Goal: Task Accomplishment & Management: Manage account settings

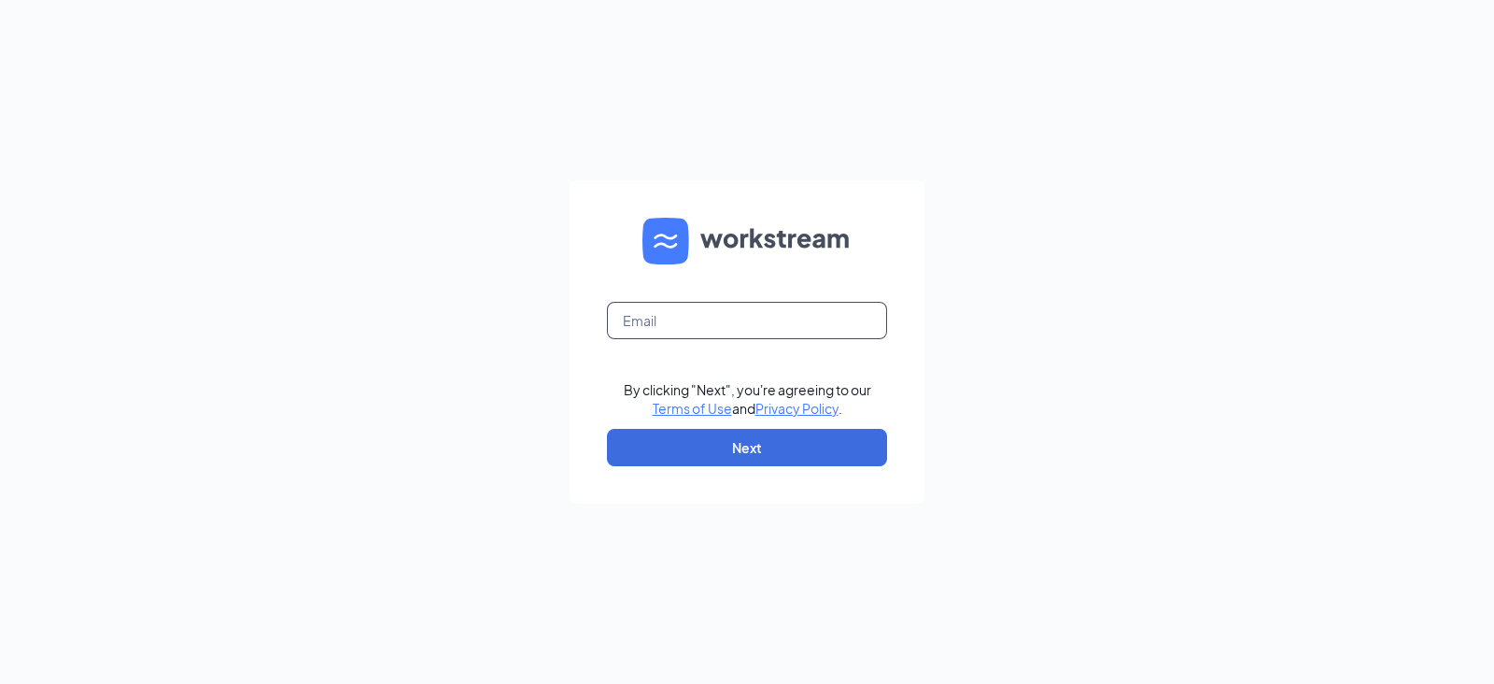
click at [705, 317] on input "text" at bounding box center [747, 320] width 280 height 37
type input "asilva@scrivanos.com"
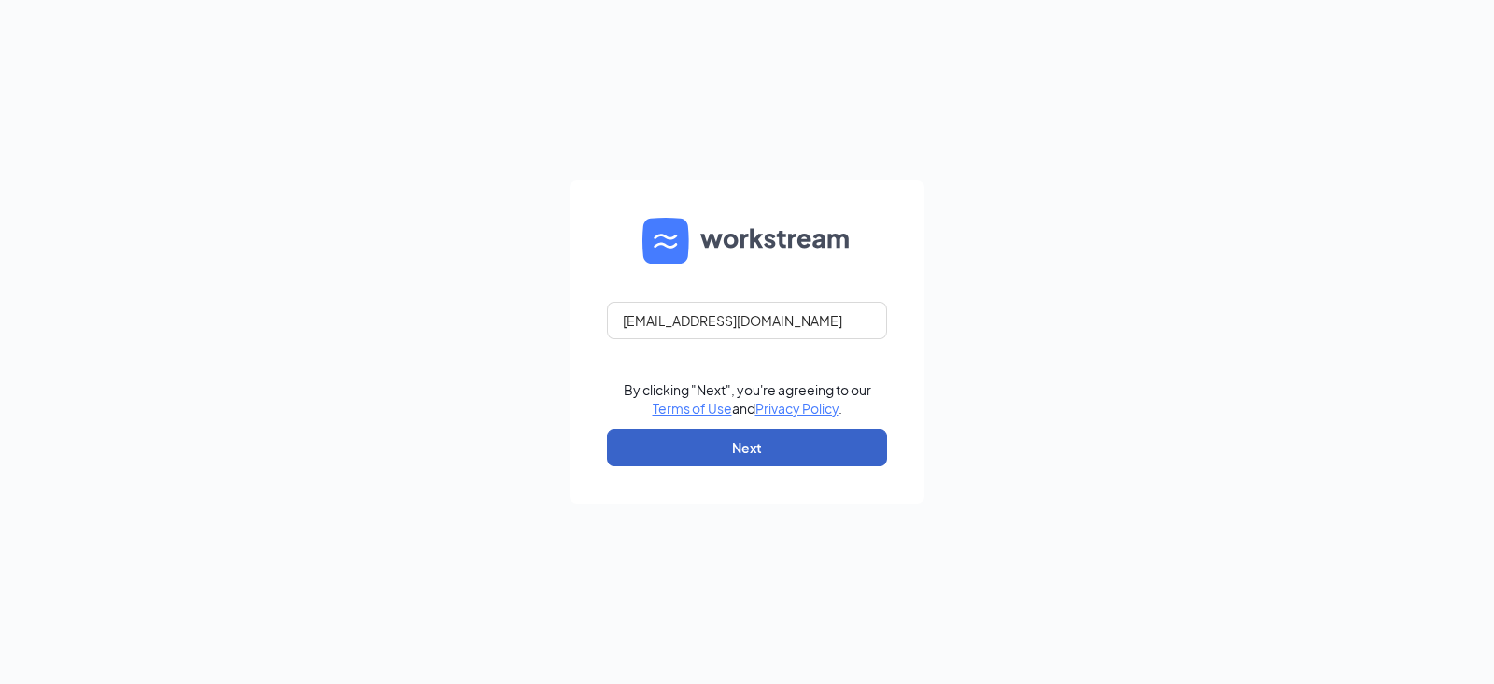
click at [772, 440] on button "Next" at bounding box center [747, 447] width 280 height 37
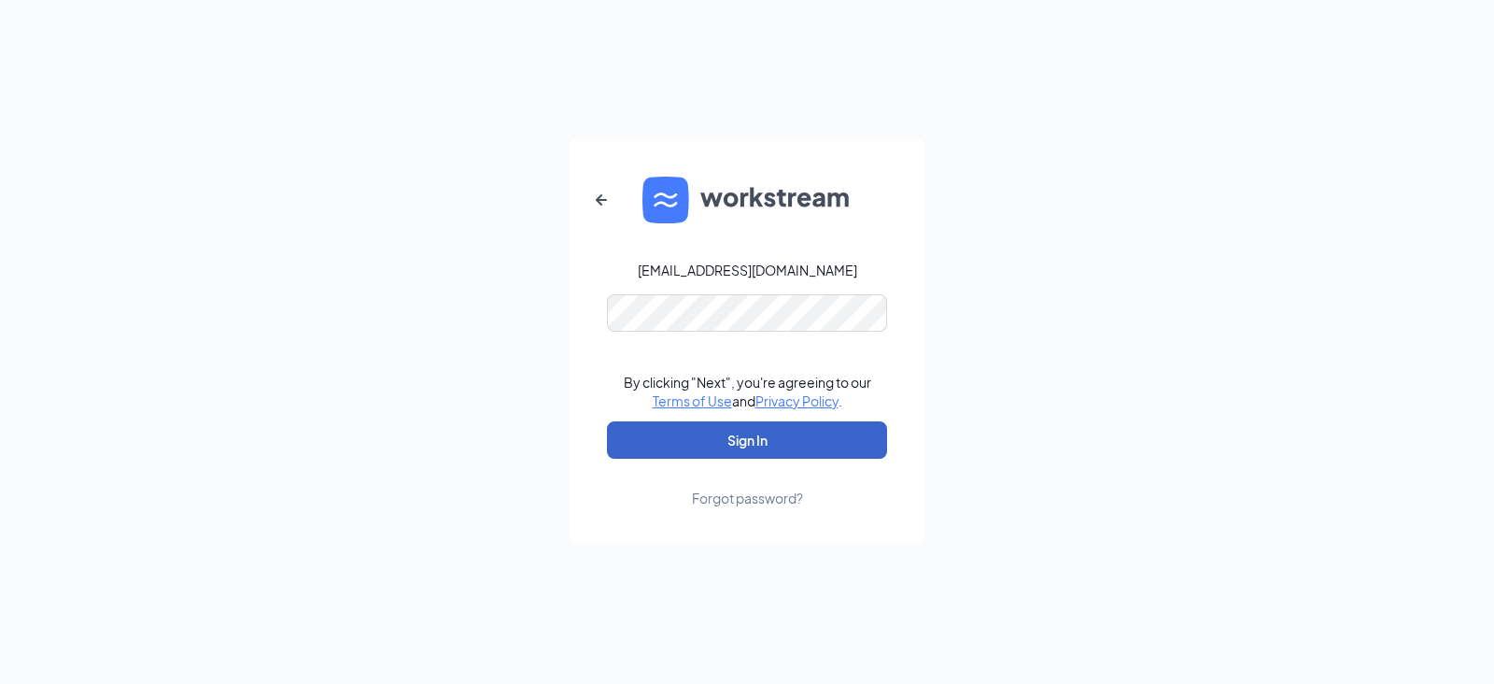
click at [790, 428] on button "Sign In" at bounding box center [747, 439] width 280 height 37
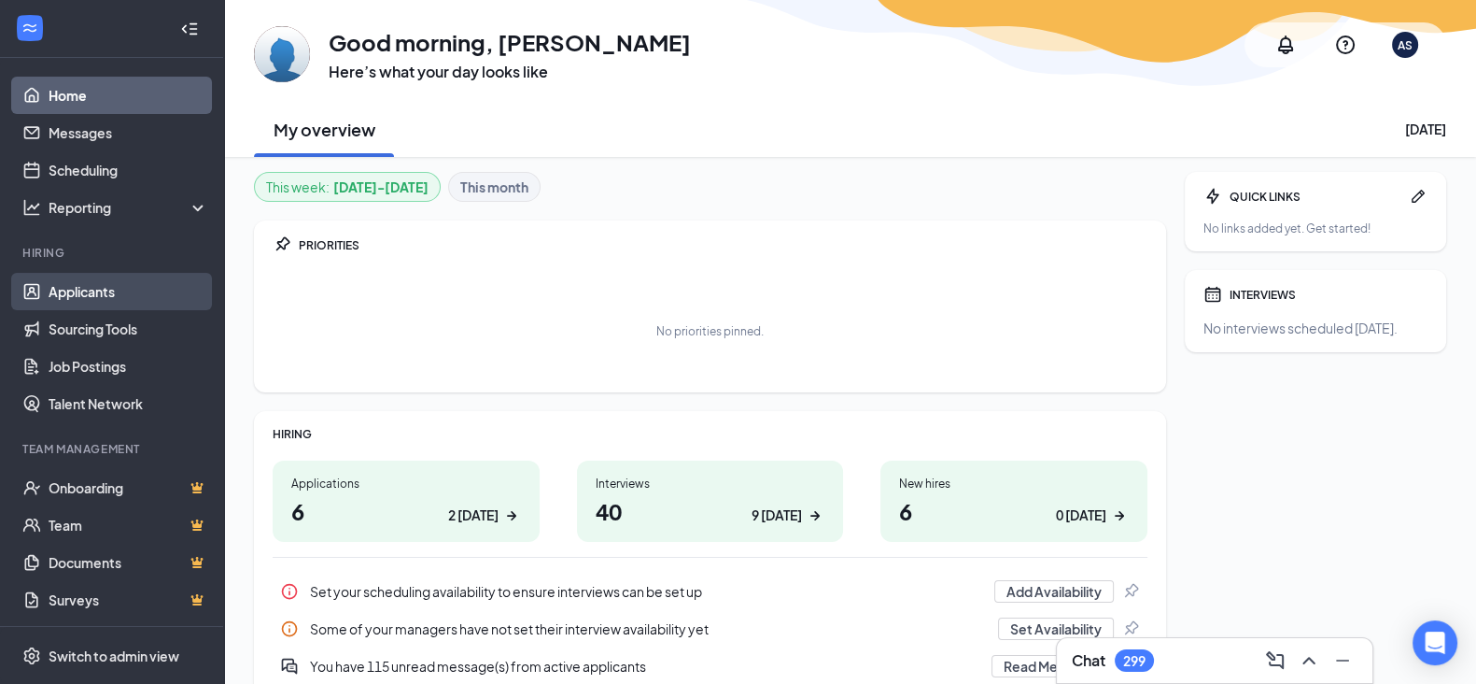
click at [98, 282] on link "Applicants" at bounding box center [129, 291] width 160 height 37
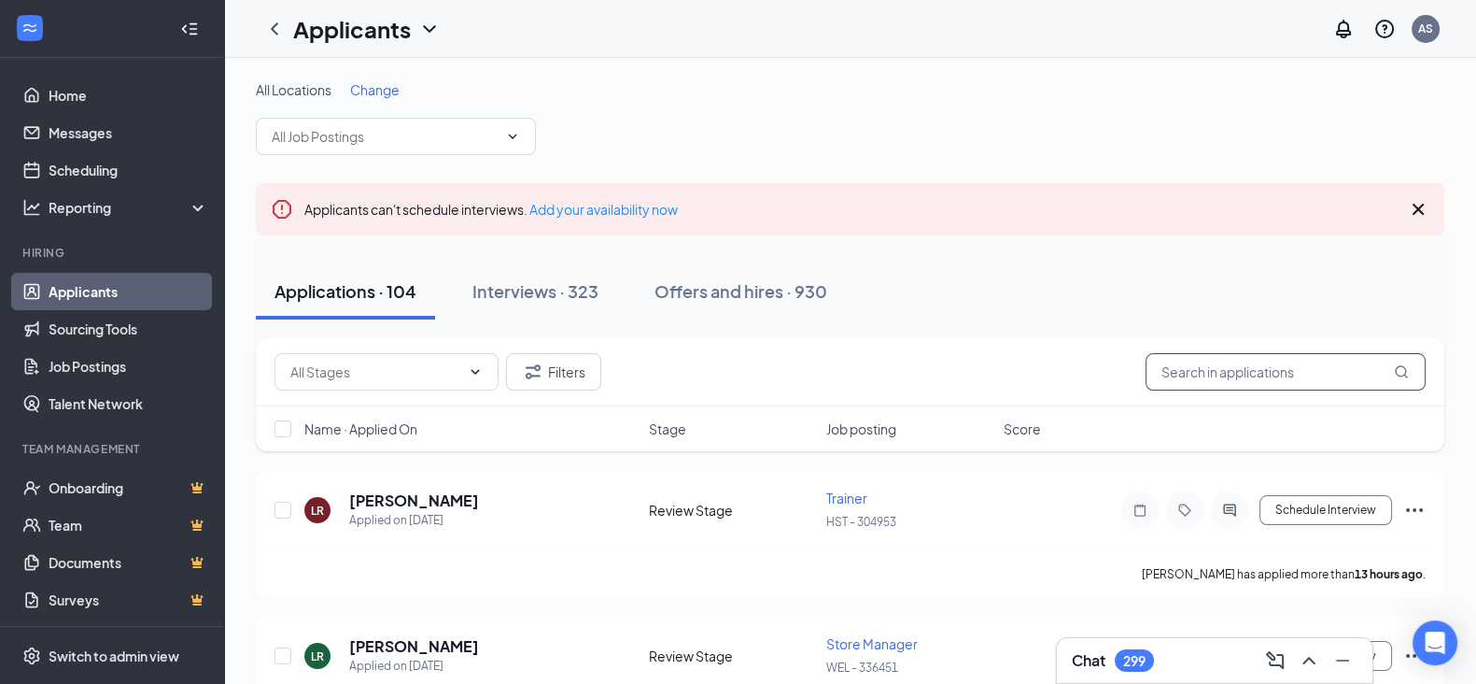
click at [1206, 374] on input "text" at bounding box center [1286, 371] width 280 height 37
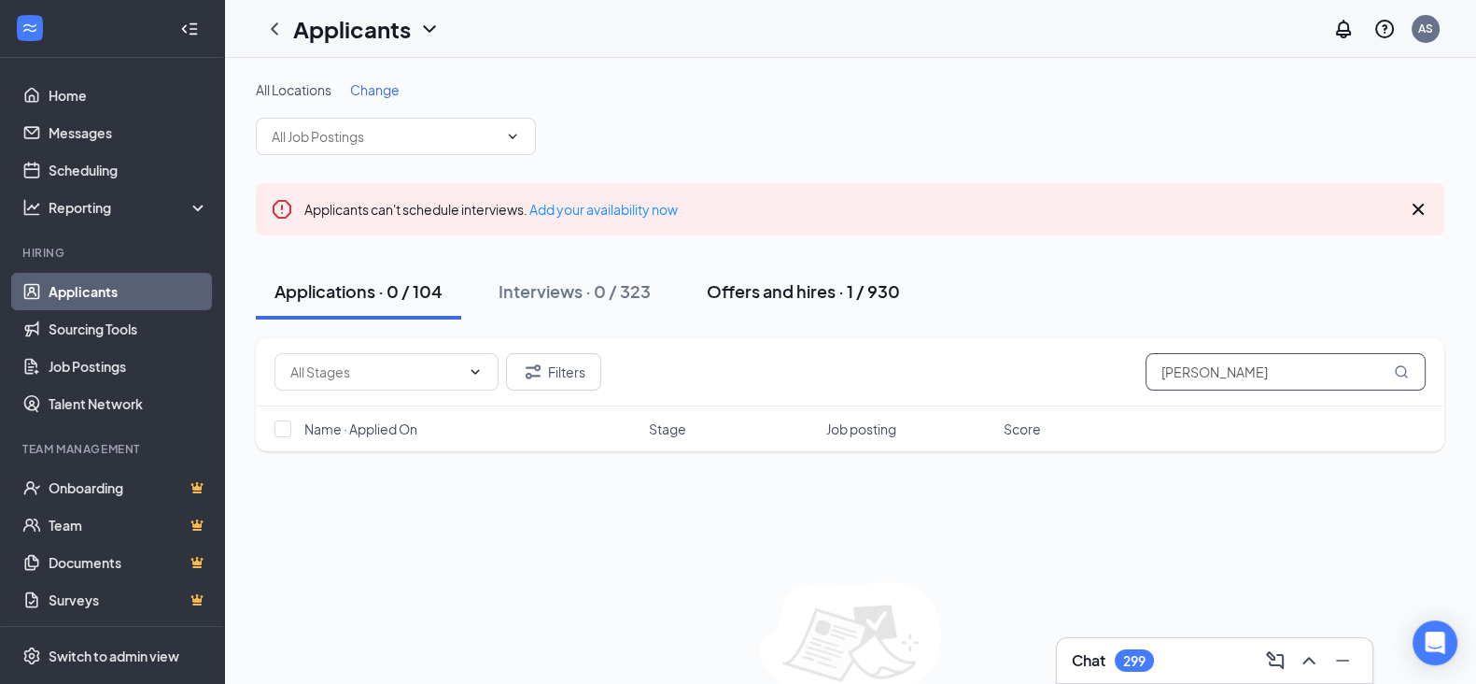
type input "[PERSON_NAME]"
click at [804, 296] on div "Offers and hires · 1 / 930" at bounding box center [803, 290] width 193 height 23
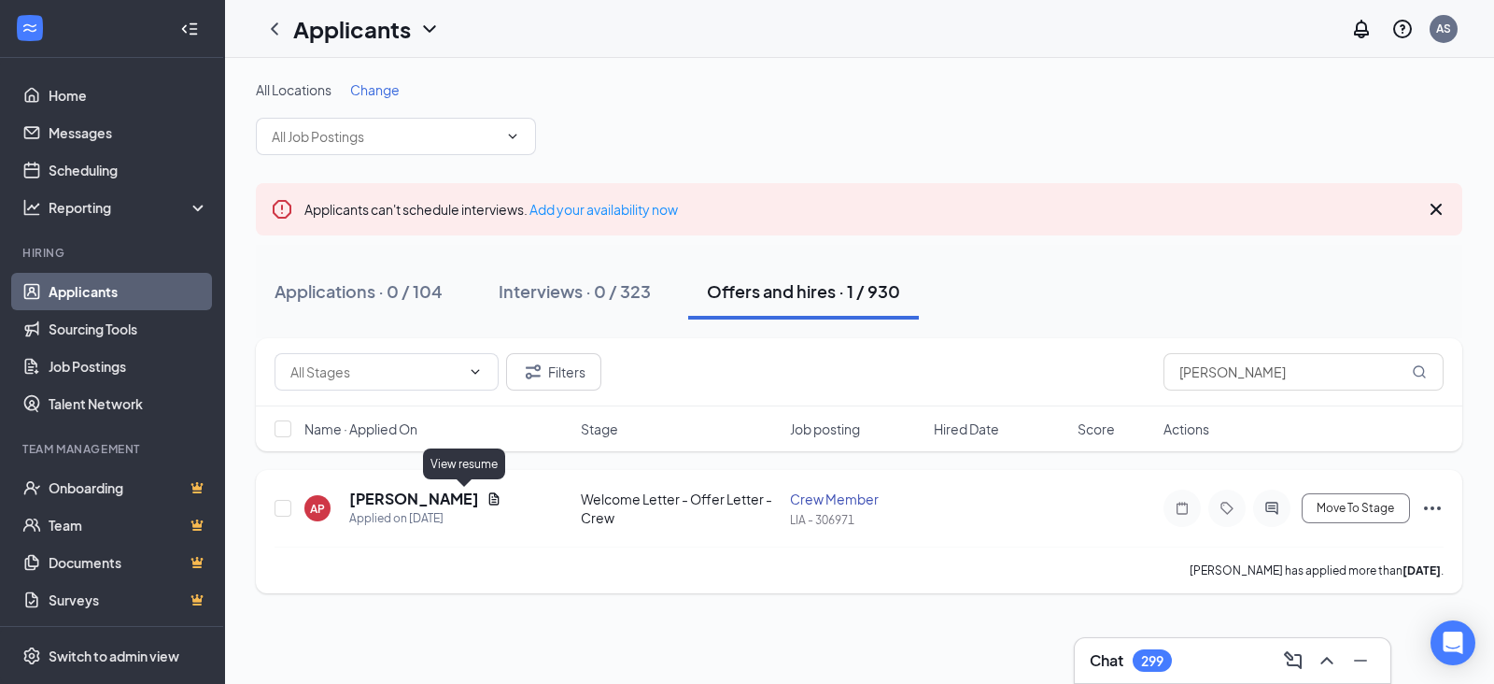
click at [489, 498] on icon "Document" at bounding box center [494, 498] width 10 height 12
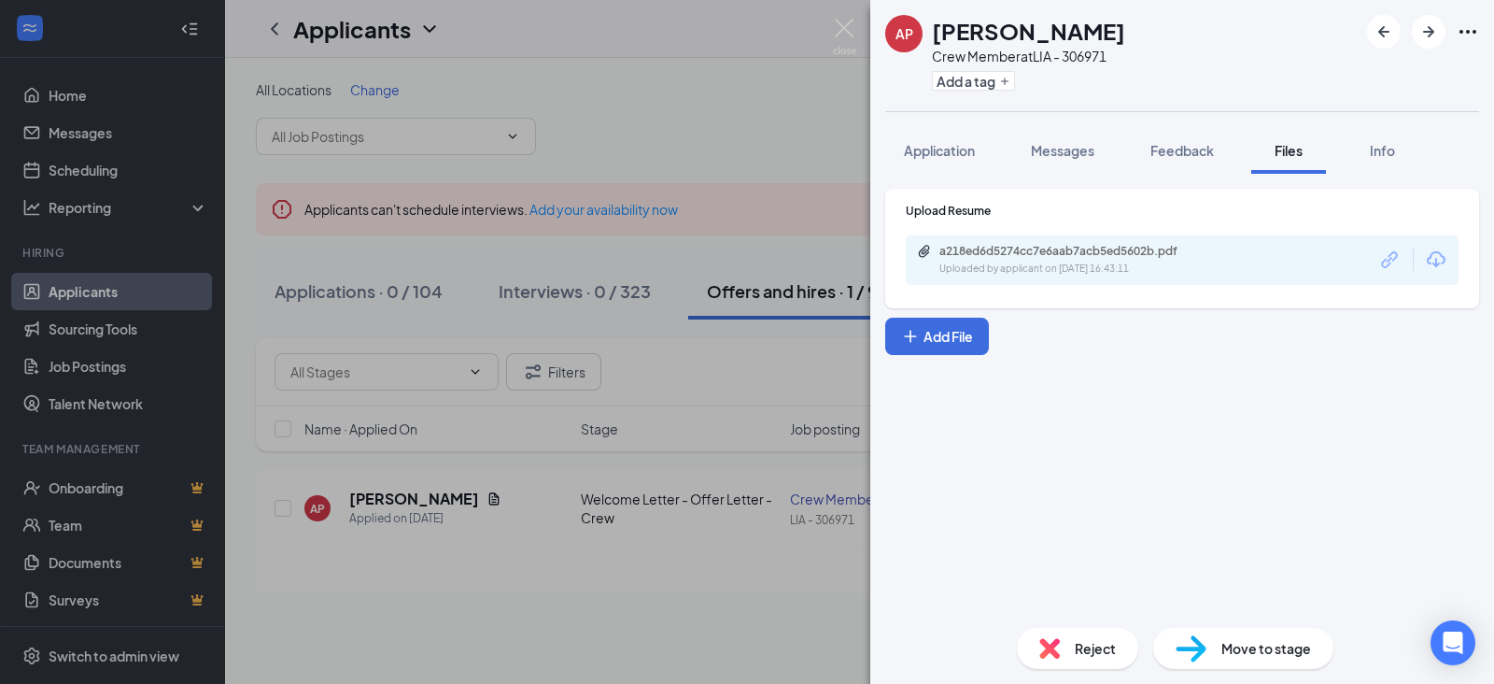
click at [753, 398] on div "AP [PERSON_NAME] Crew Member at LIA - 306971 Add a tag Application Messages Fee…" at bounding box center [747, 342] width 1494 height 684
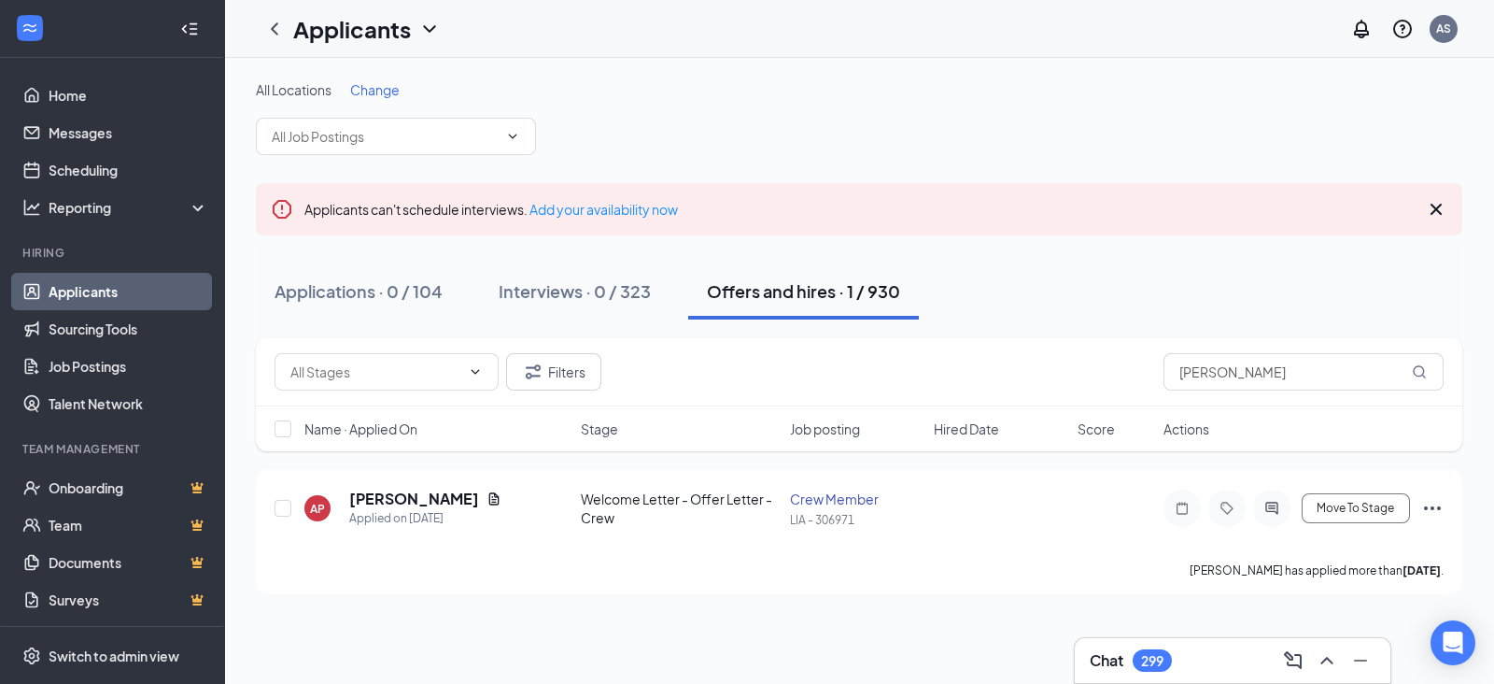
click at [962, 303] on div "Applications · 0 / 104 Interviews · 0 / 323 Offers and hires · 1 / 930" at bounding box center [859, 291] width 1207 height 56
click at [404, 494] on h5 "[PERSON_NAME]" at bounding box center [414, 498] width 130 height 21
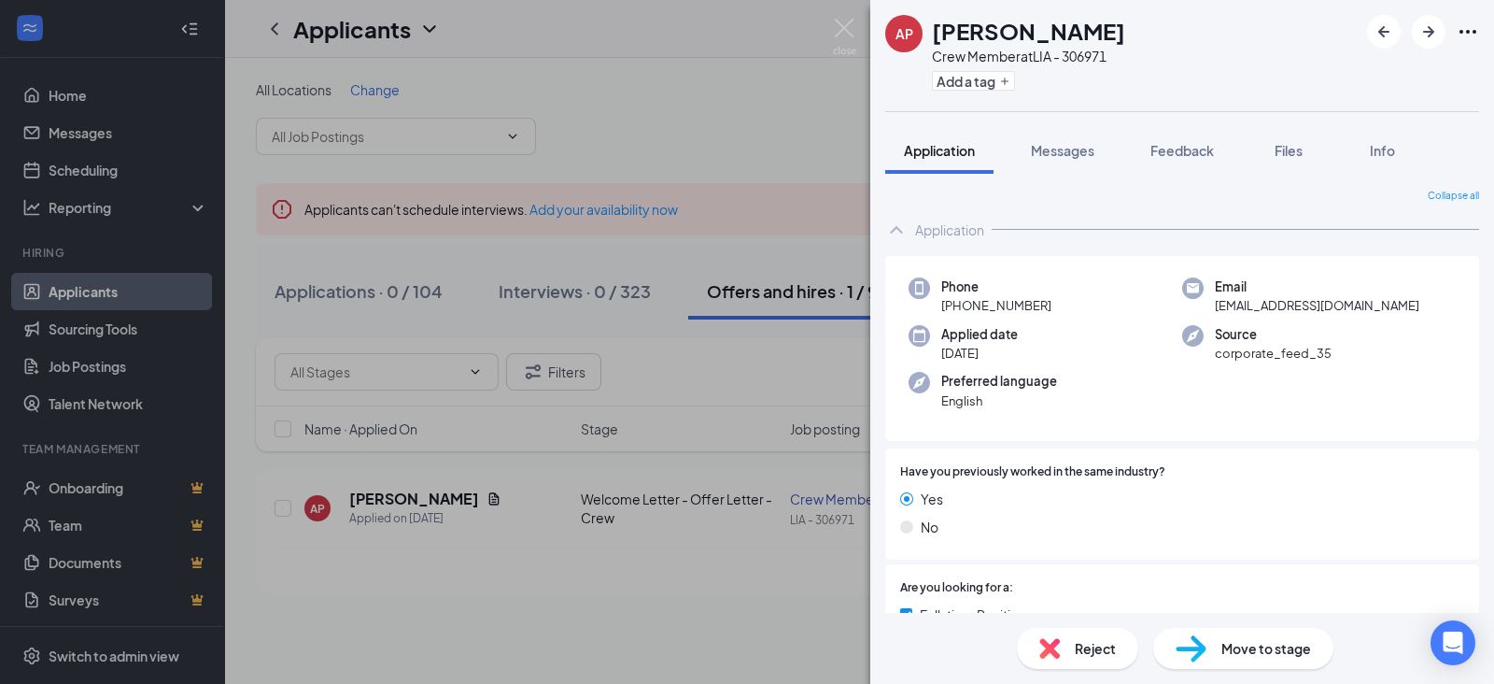
click at [1235, 645] on span "Move to stage" at bounding box center [1266, 648] width 90 height 21
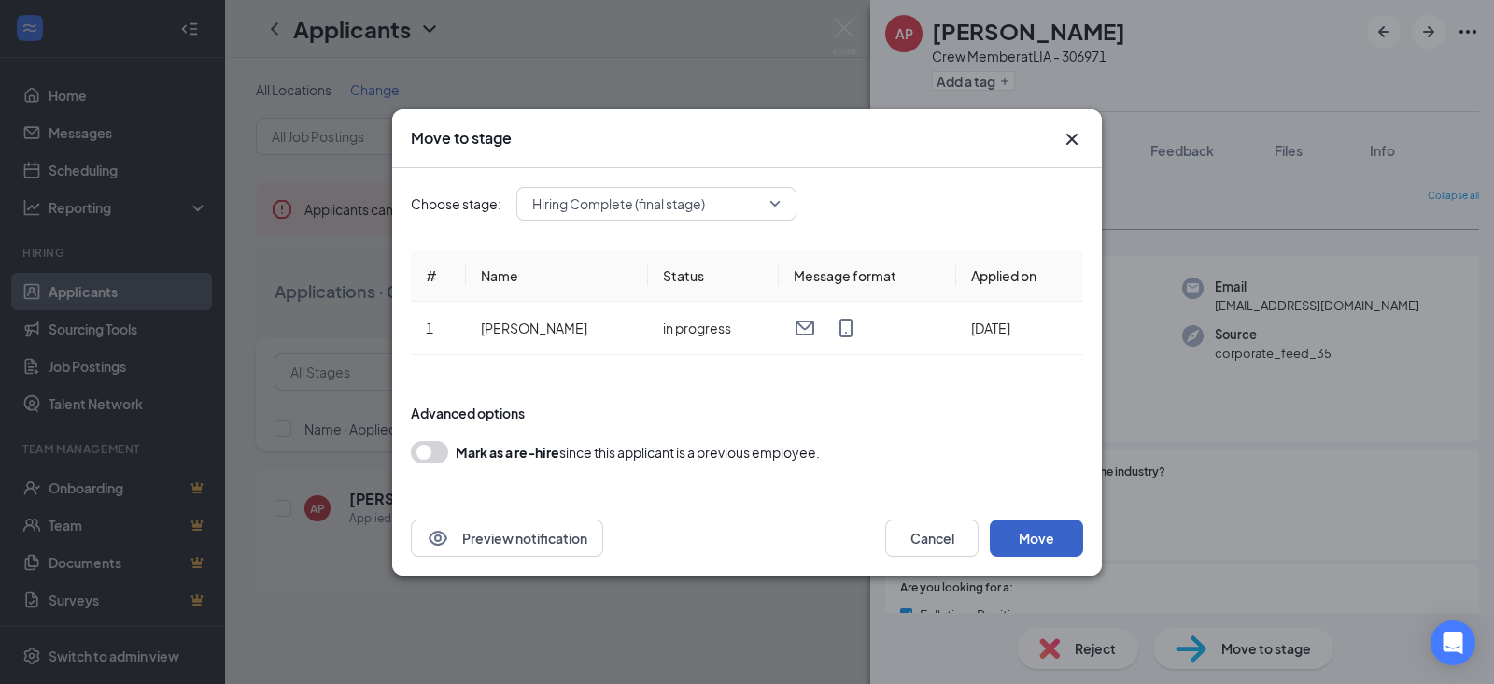
click at [1015, 538] on button "Move" at bounding box center [1036, 537] width 93 height 37
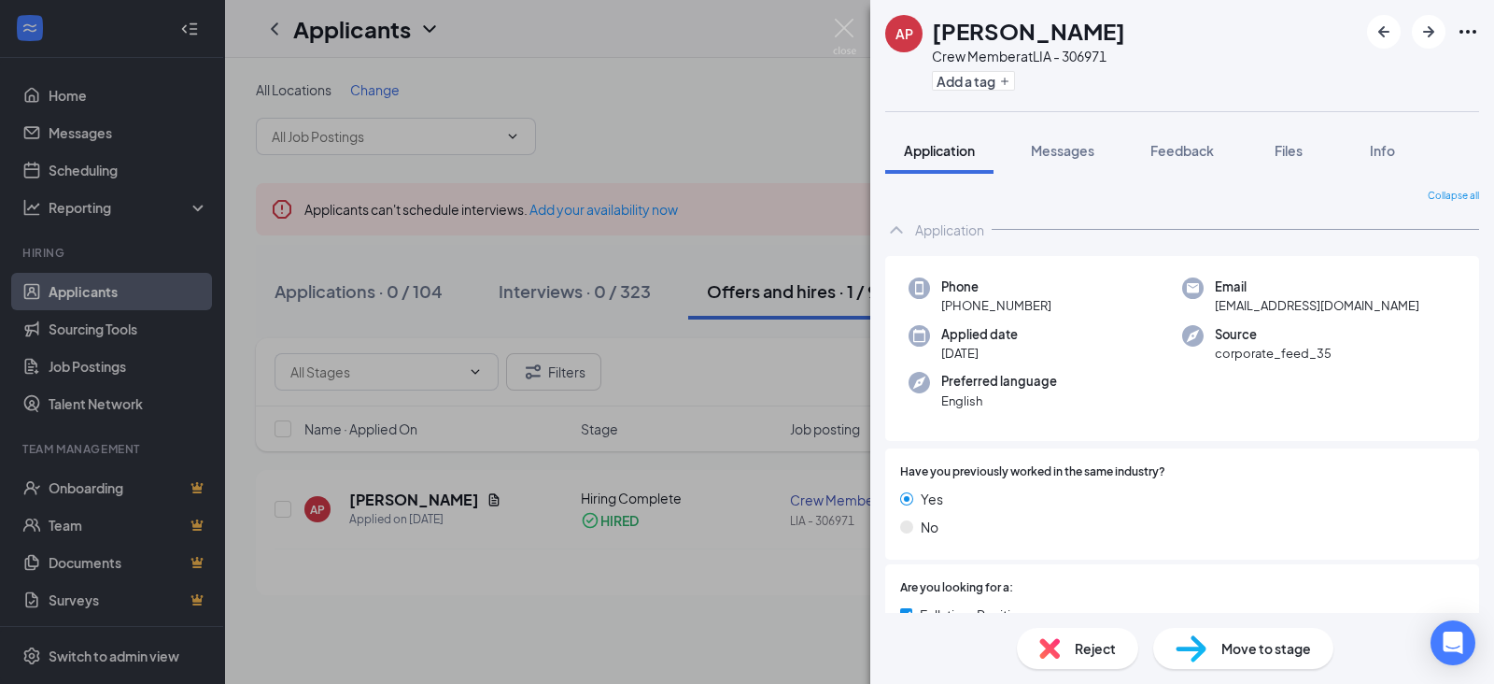
click at [679, 162] on div "AP [PERSON_NAME] Crew Member at LIA - 306971 Add a tag Application Messages Fee…" at bounding box center [747, 342] width 1494 height 684
